Goal: Information Seeking & Learning: Learn about a topic

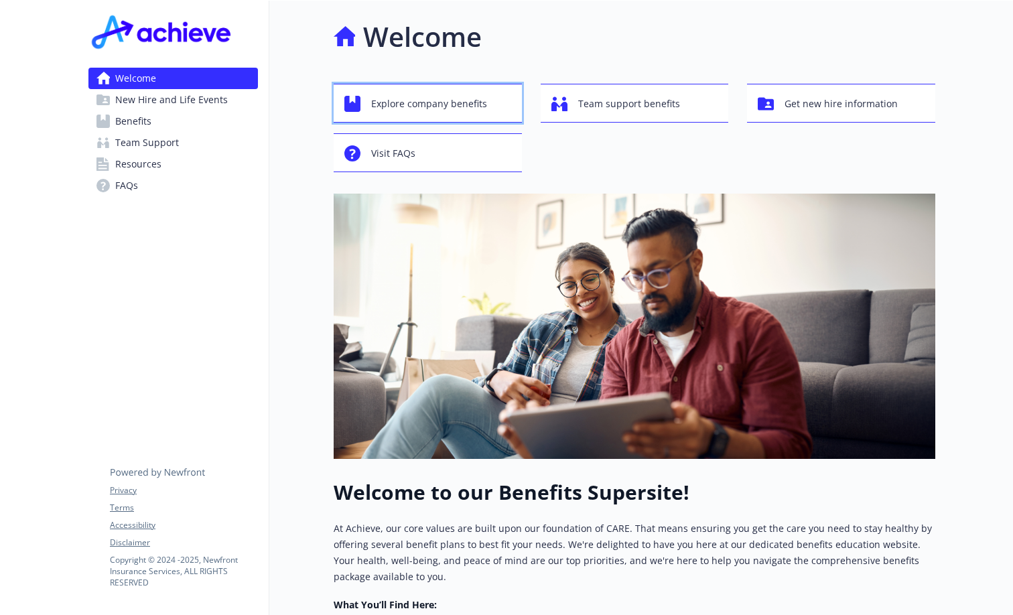
click at [439, 102] on span "Explore company benefits" at bounding box center [429, 103] width 116 height 25
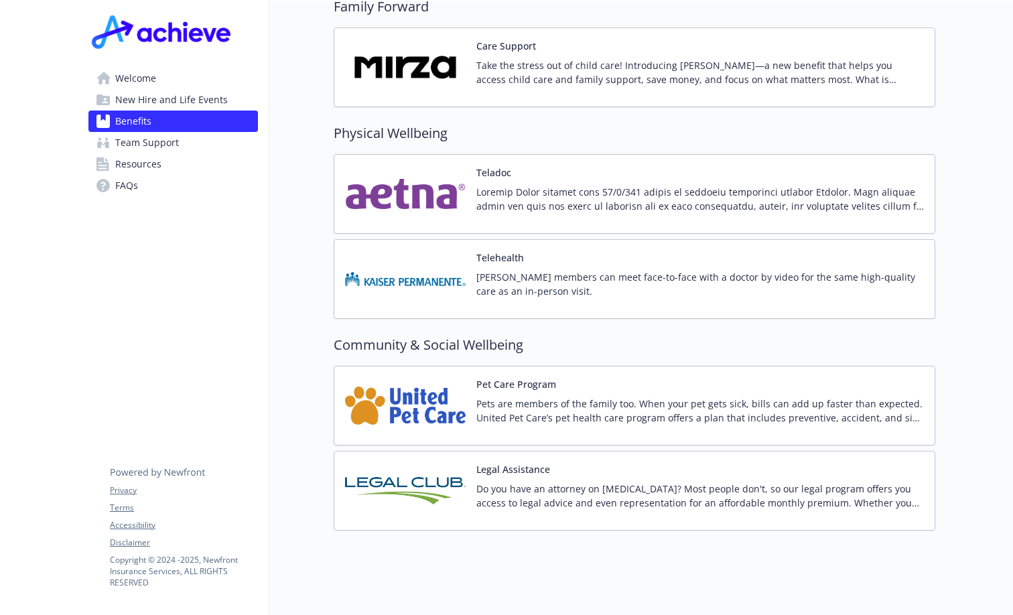
scroll to position [2688, 0]
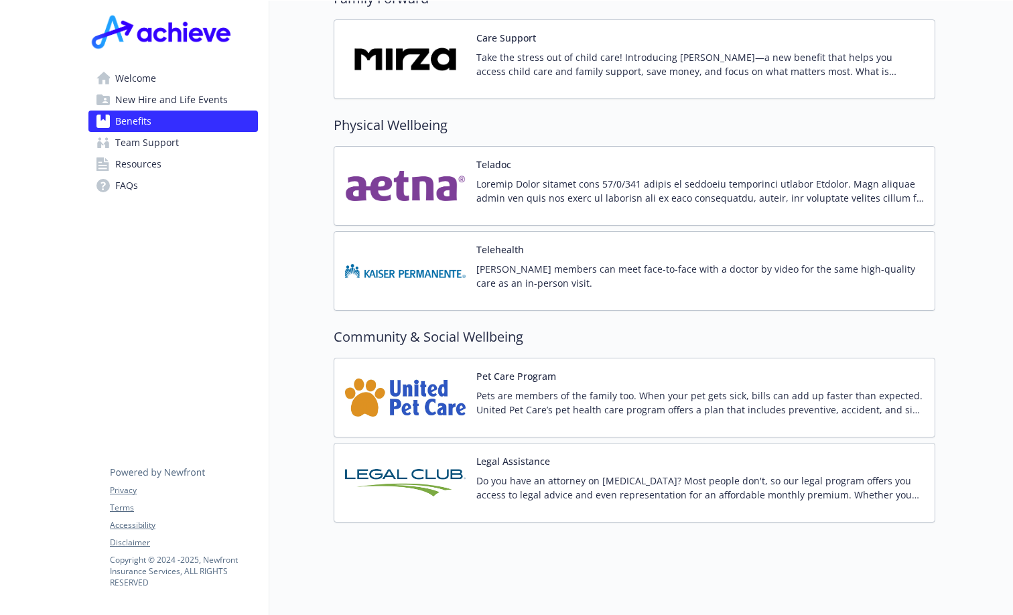
click at [131, 166] on span "Resources" at bounding box center [138, 163] width 46 height 21
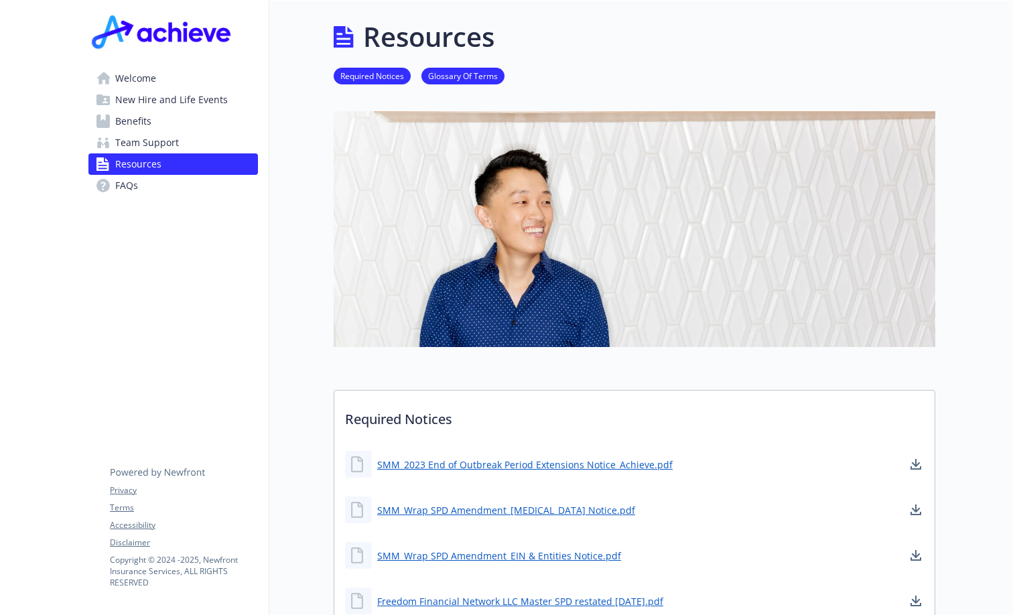
click at [131, 118] on span "Benefits" at bounding box center [133, 121] width 36 height 21
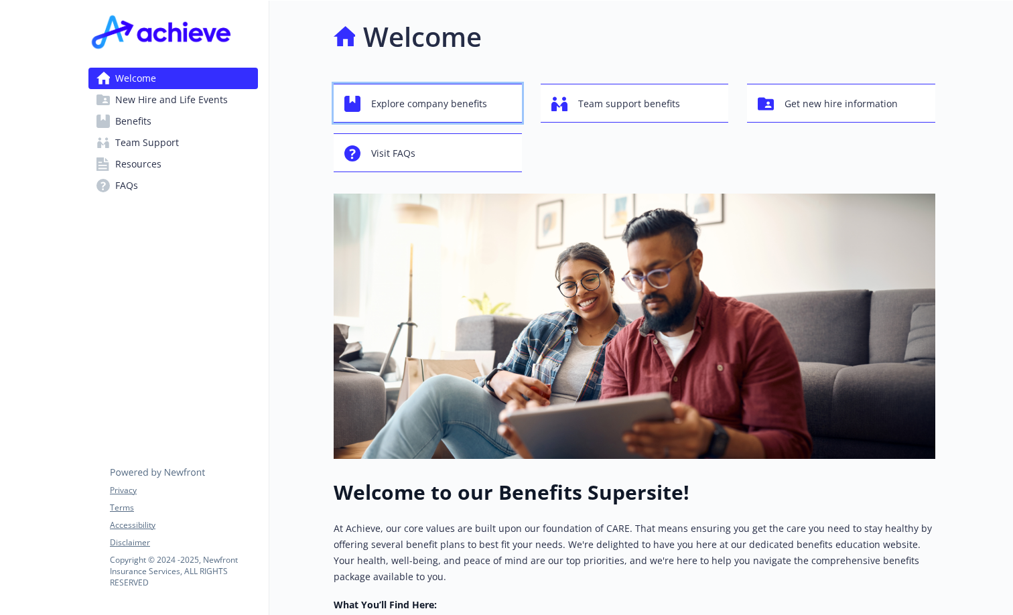
click at [381, 104] on span "Explore company benefits" at bounding box center [429, 103] width 116 height 25
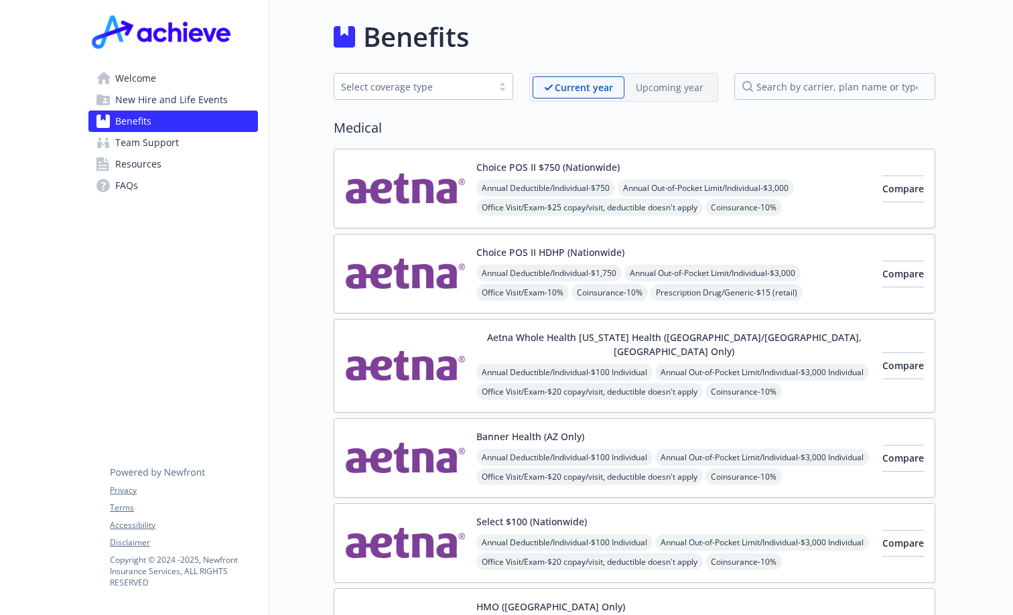
click at [144, 77] on span "Welcome" at bounding box center [135, 78] width 41 height 21
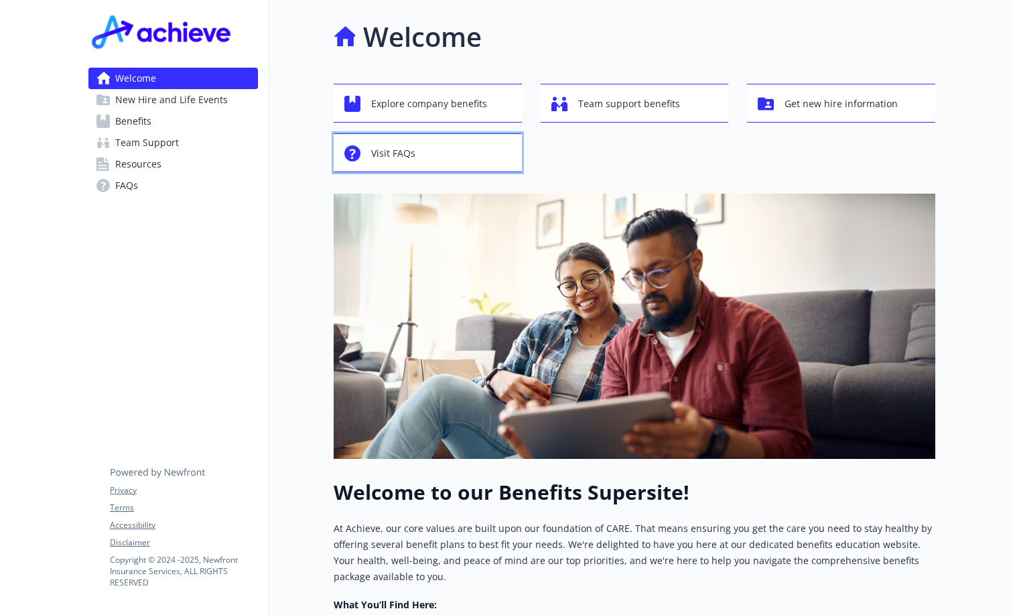
click at [426, 154] on div "Visit FAQs" at bounding box center [429, 153] width 171 height 25
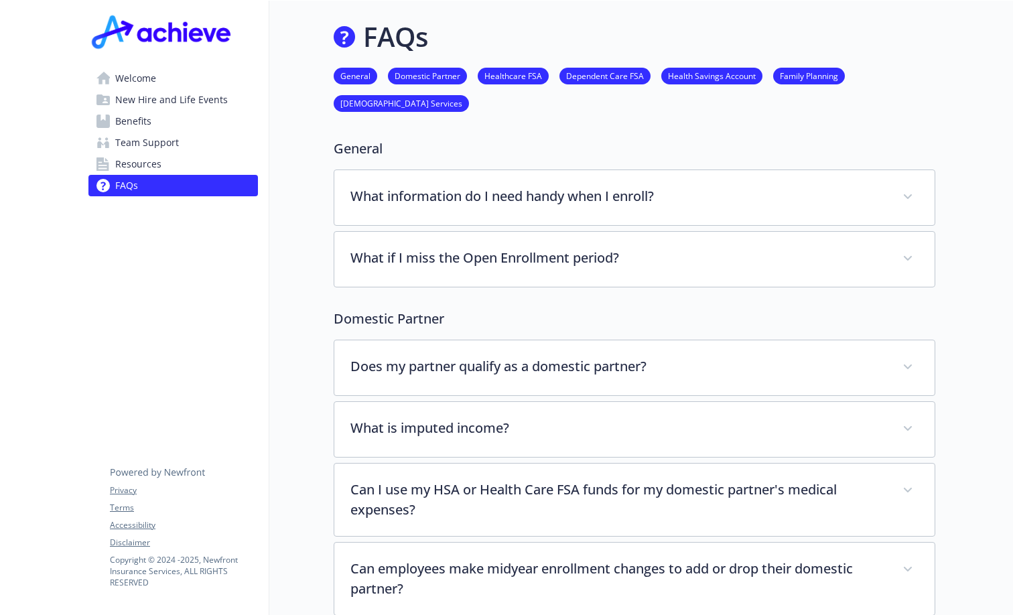
click at [123, 119] on span "Benefits" at bounding box center [133, 121] width 36 height 21
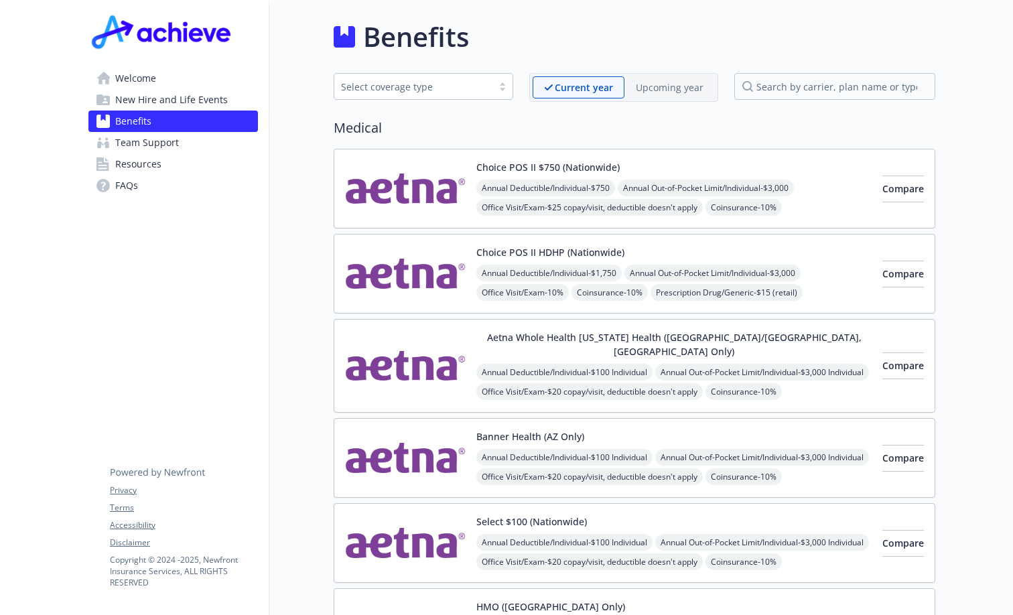
click at [123, 99] on span "New Hire and Life Events" at bounding box center [171, 99] width 113 height 21
